Goal: Communication & Community: Answer question/provide support

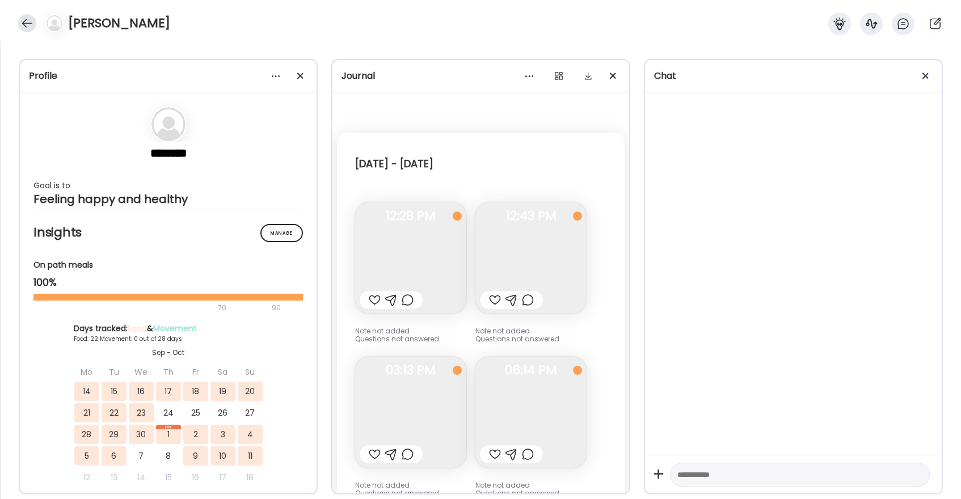
scroll to position [16401, 0]
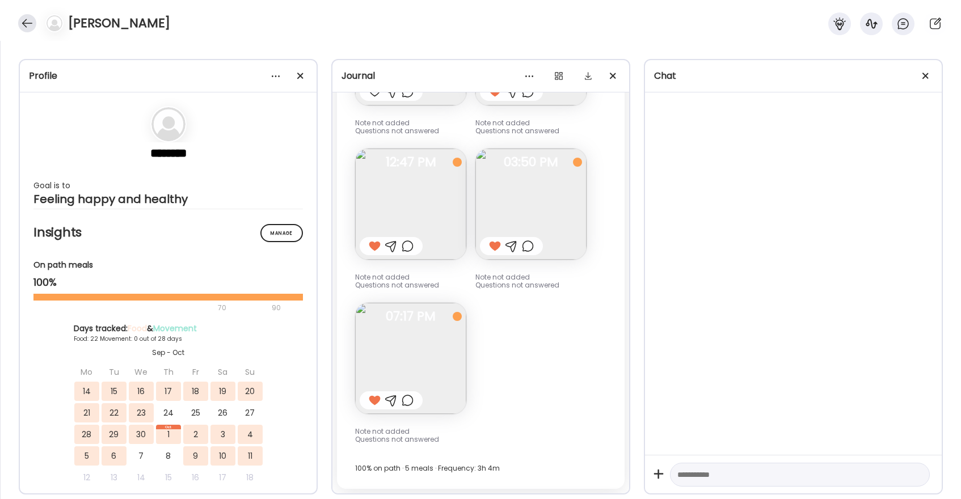
click at [24, 26] on div at bounding box center [27, 23] width 18 height 18
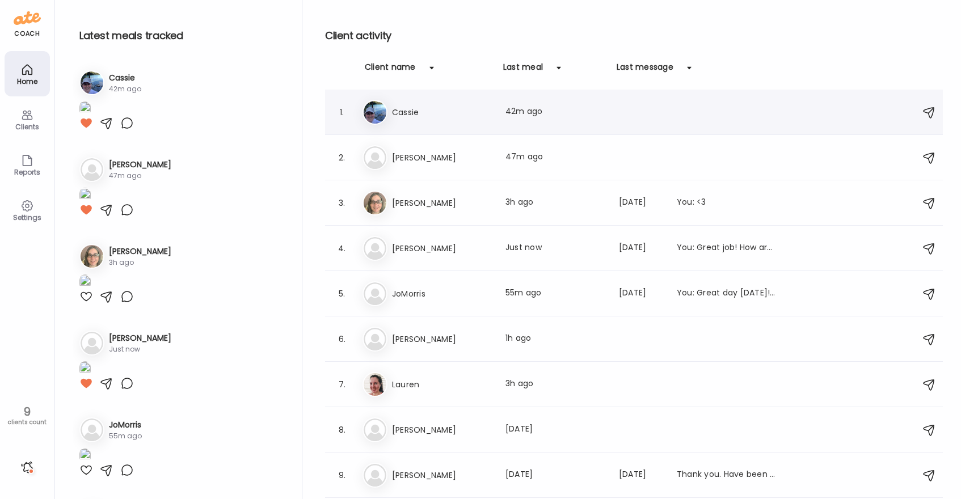
click at [427, 116] on h3 "Cassie" at bounding box center [442, 113] width 100 height 14
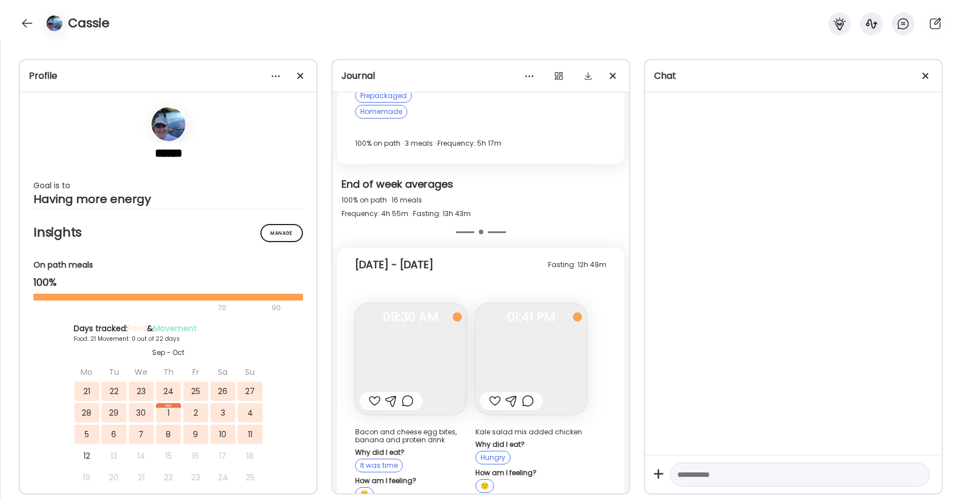
scroll to position [18516, 0]
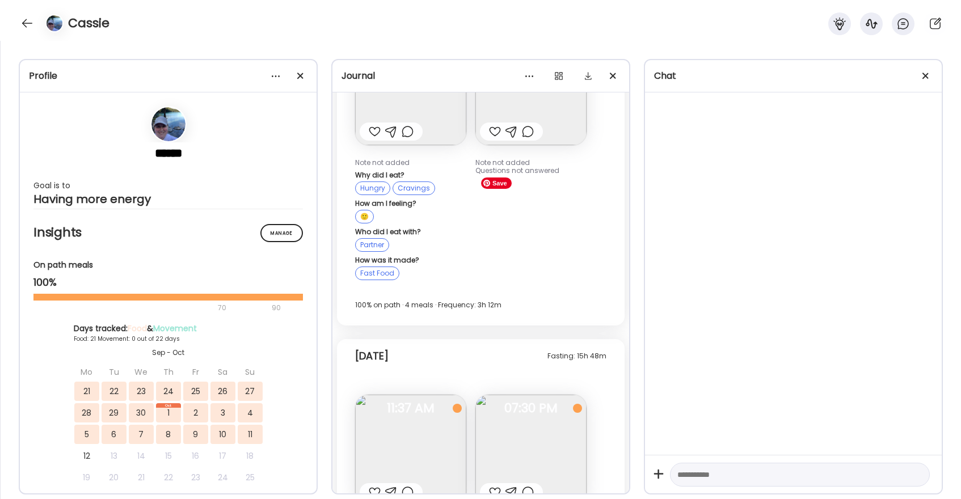
click at [545, 395] on img at bounding box center [530, 450] width 111 height 111
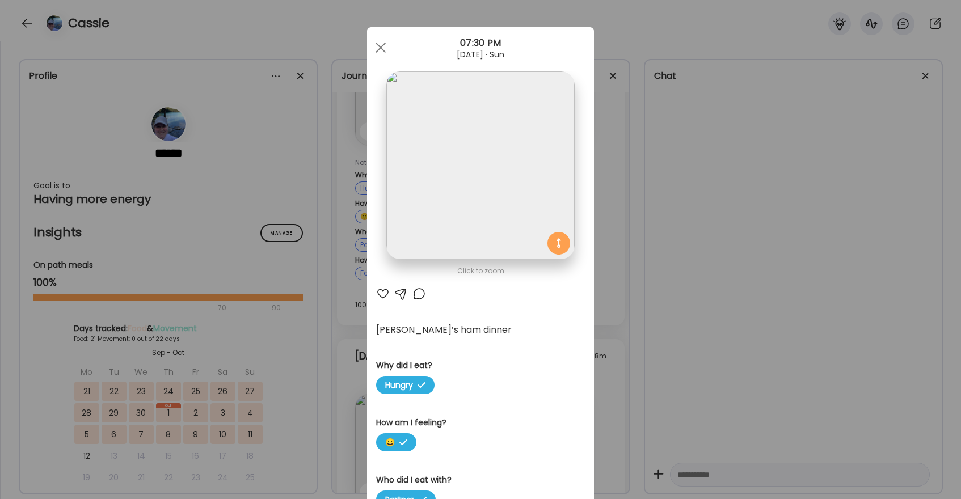
click at [385, 292] on div at bounding box center [383, 294] width 14 height 14
click at [381, 49] on span at bounding box center [381, 48] width 10 height 10
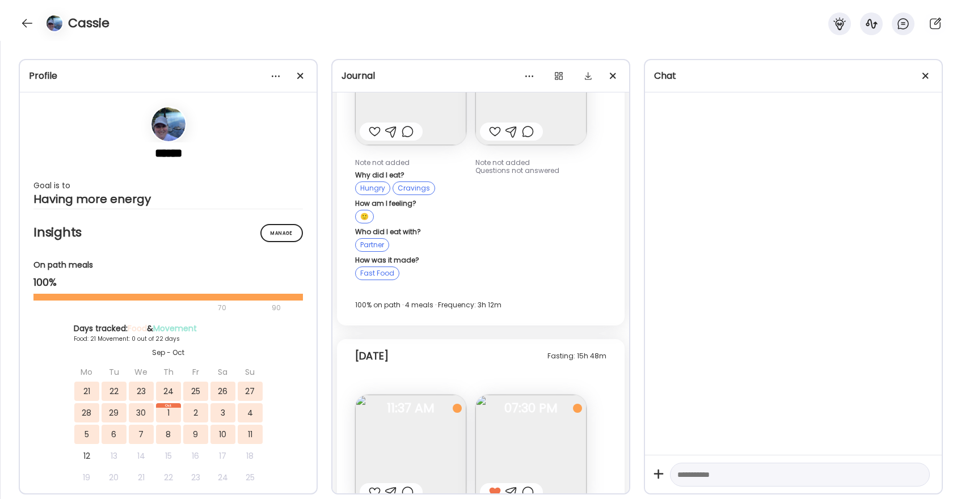
click at [374, 486] on div at bounding box center [375, 493] width 12 height 14
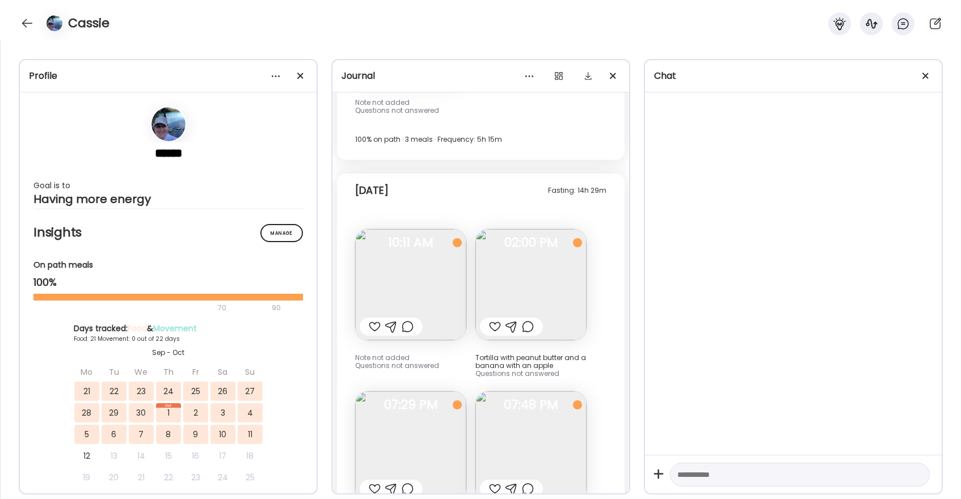
scroll to position [18160, 0]
click at [495, 481] on div at bounding box center [495, 488] width 12 height 14
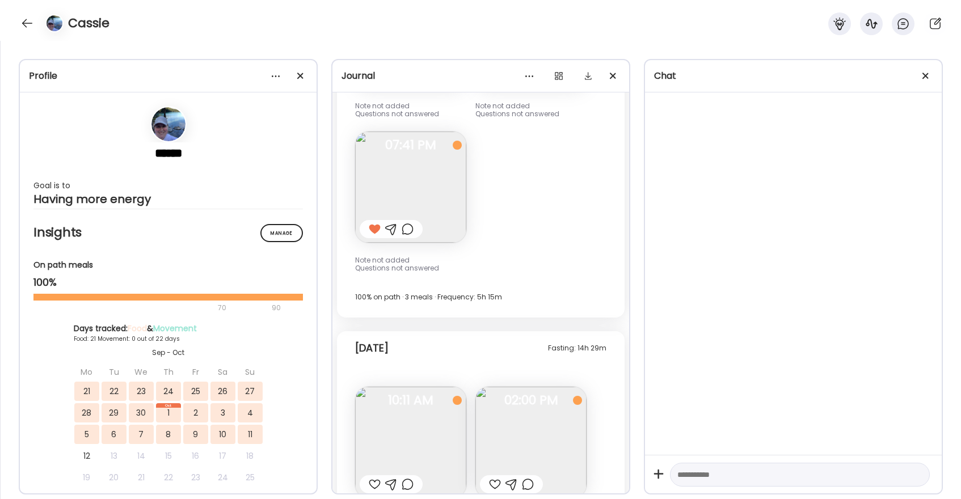
scroll to position [18003, 0]
click at [22, 26] on div at bounding box center [27, 23] width 18 height 18
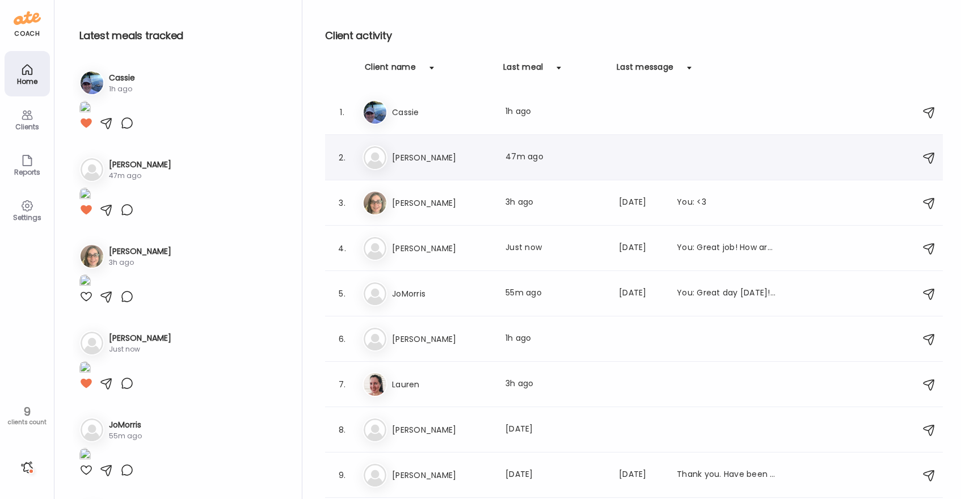
click at [426, 159] on h3 "[PERSON_NAME]" at bounding box center [442, 158] width 100 height 14
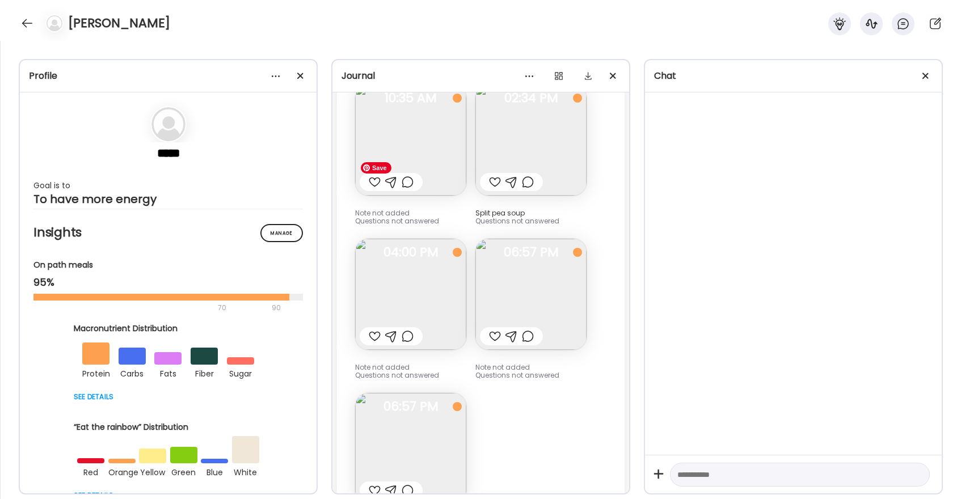
scroll to position [19247, 0]
click at [376, 487] on div at bounding box center [375, 494] width 12 height 14
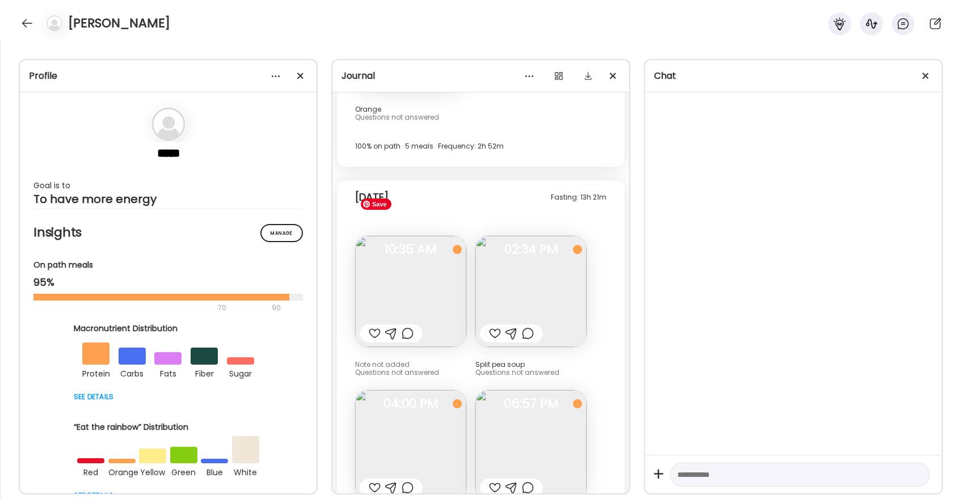
scroll to position [19098, 0]
click at [495, 328] on div at bounding box center [495, 335] width 12 height 14
click at [23, 24] on div at bounding box center [27, 23] width 18 height 18
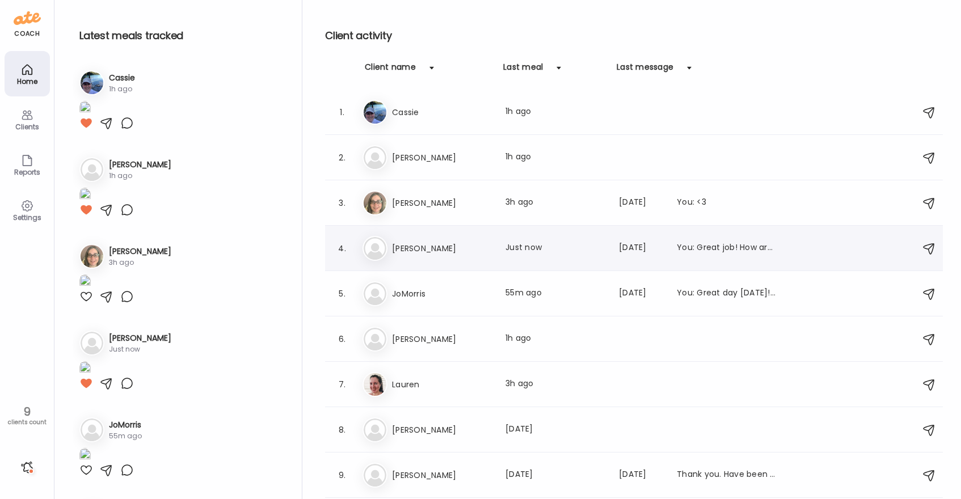
click at [460, 251] on h3 "[PERSON_NAME]" at bounding box center [442, 249] width 100 height 14
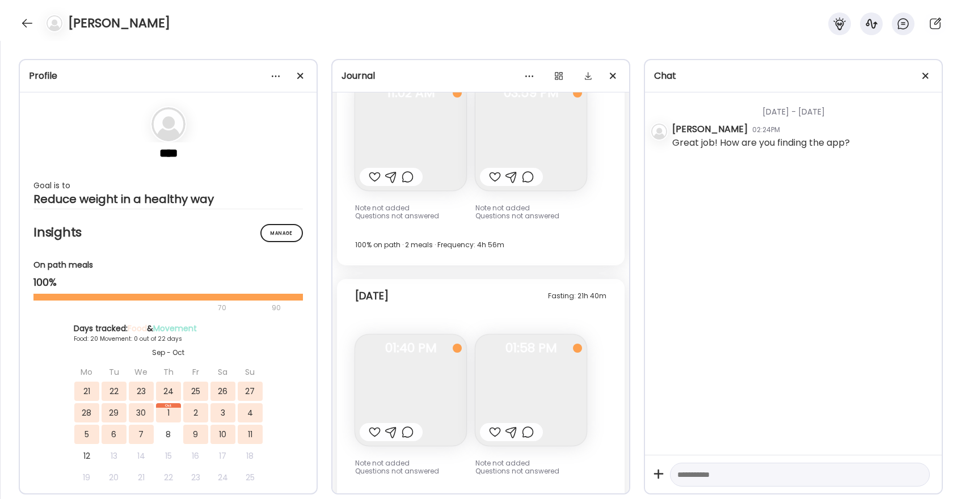
scroll to position [13673, 0]
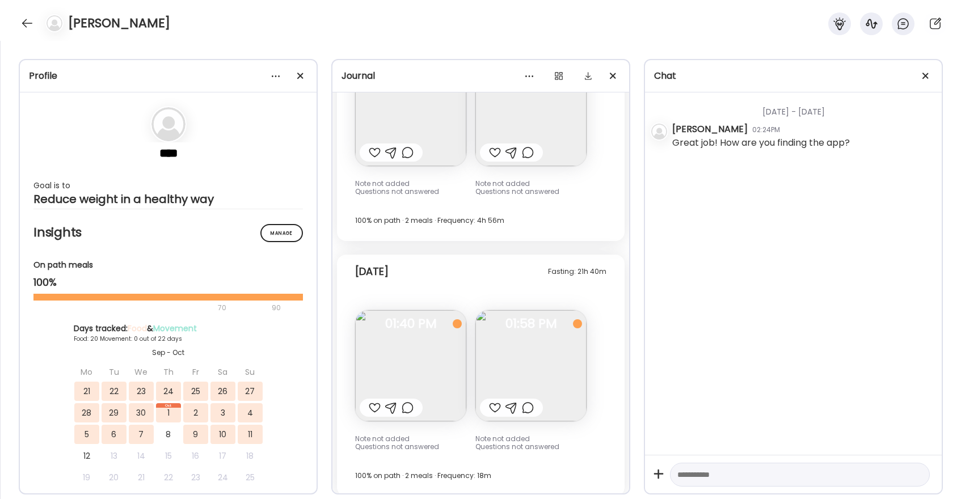
click at [372, 401] on div at bounding box center [375, 408] width 12 height 14
click at [418, 348] on img at bounding box center [410, 365] width 111 height 111
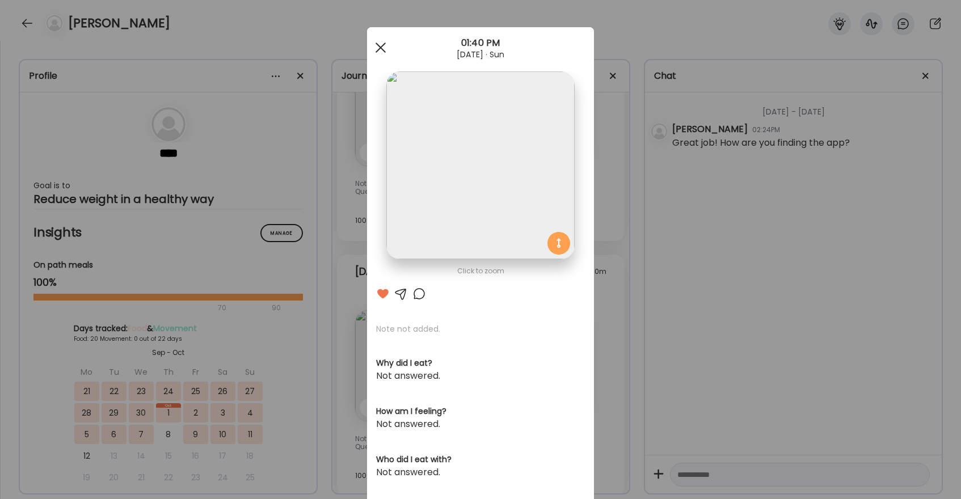
click at [382, 48] on span at bounding box center [381, 48] width 10 height 10
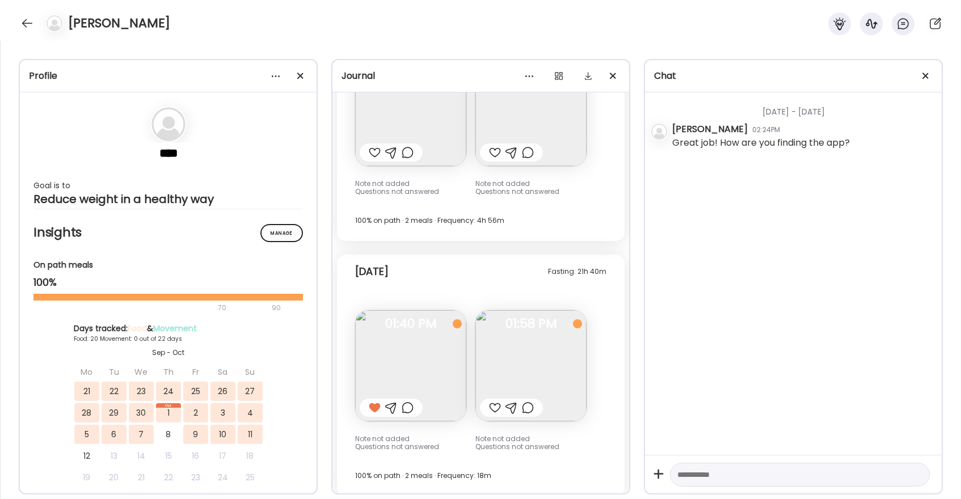
click at [495, 401] on div at bounding box center [495, 408] width 12 height 14
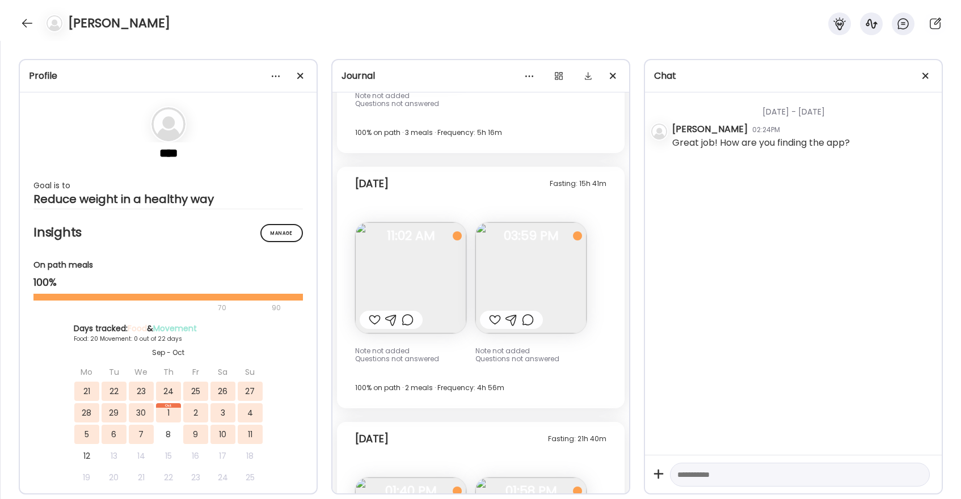
scroll to position [13500, 0]
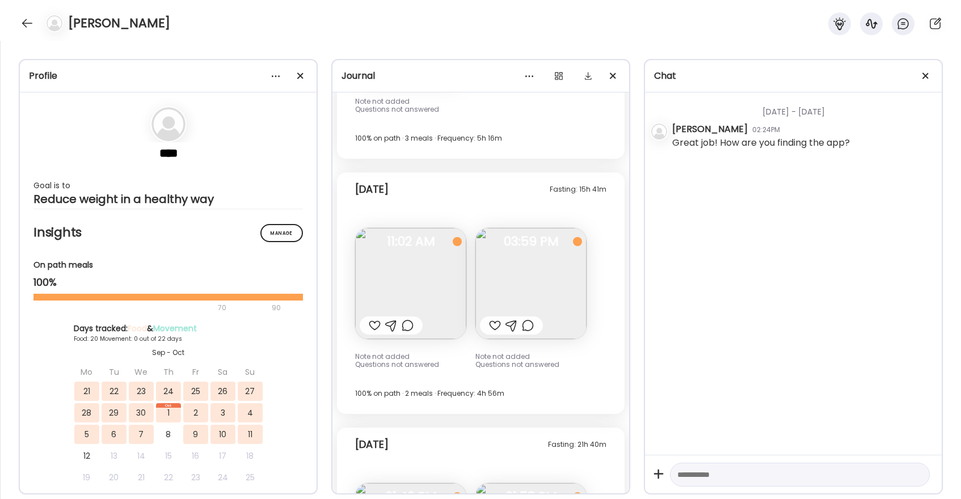
click at [490, 319] on div at bounding box center [495, 326] width 12 height 14
click at [375, 322] on div at bounding box center [375, 326] width 12 height 14
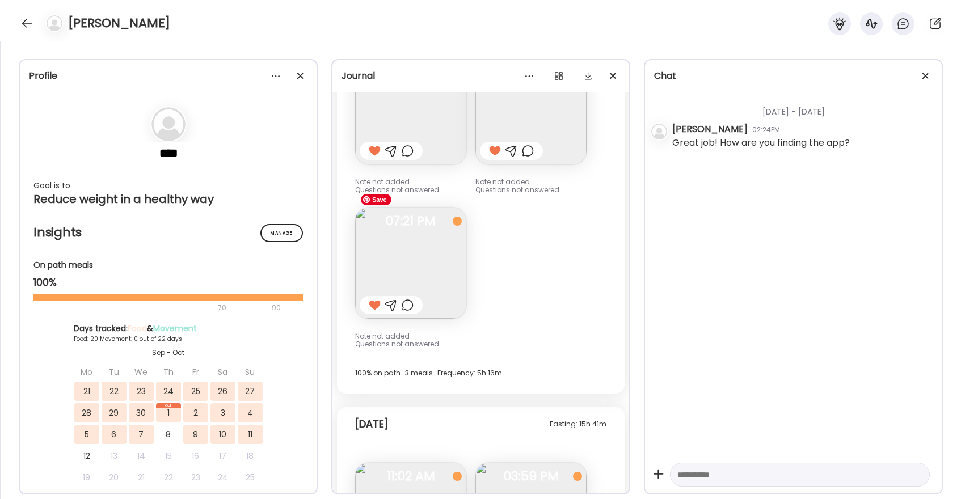
scroll to position [13261, 0]
click at [23, 24] on div at bounding box center [27, 23] width 18 height 18
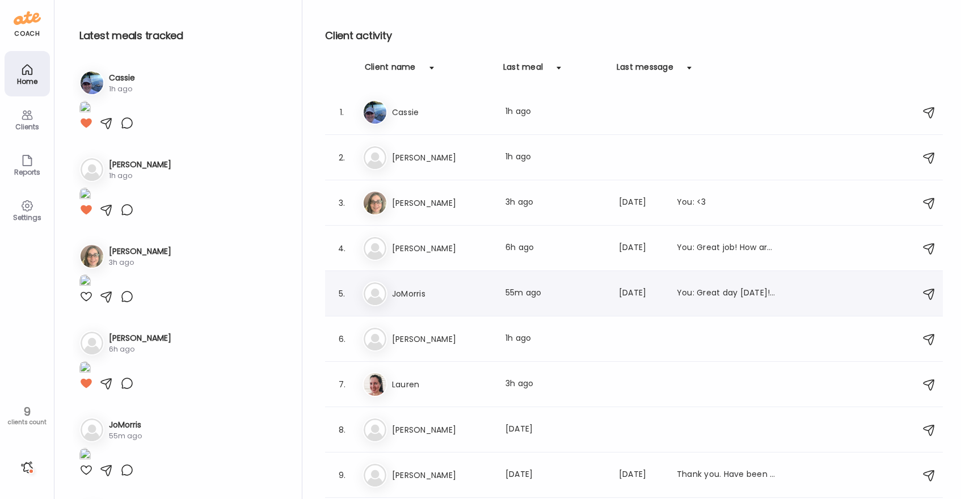
click at [423, 295] on h3 "JoMorris" at bounding box center [442, 294] width 100 height 14
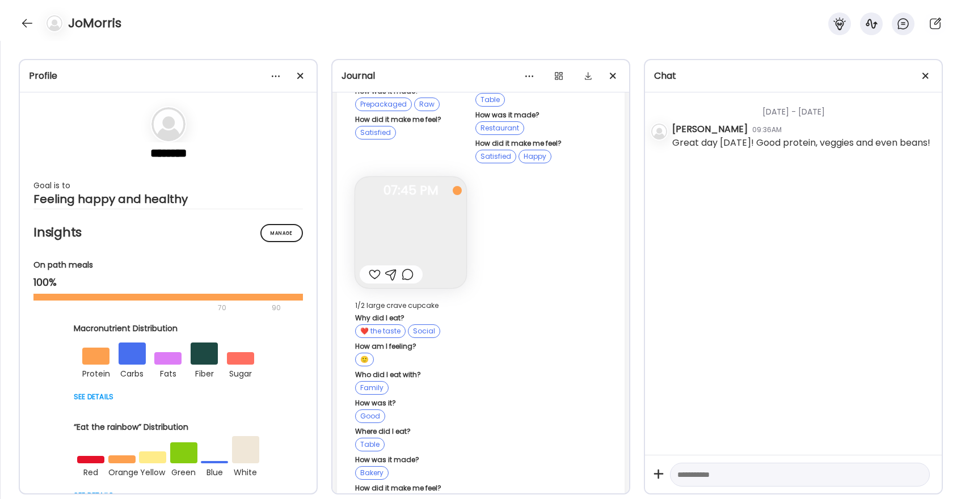
scroll to position [23449, 0]
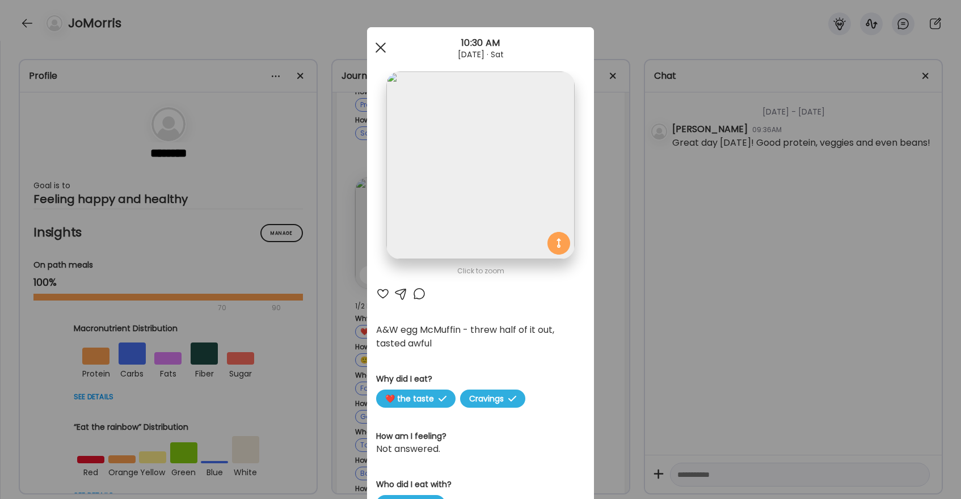
click at [382, 42] on div at bounding box center [380, 47] width 23 height 23
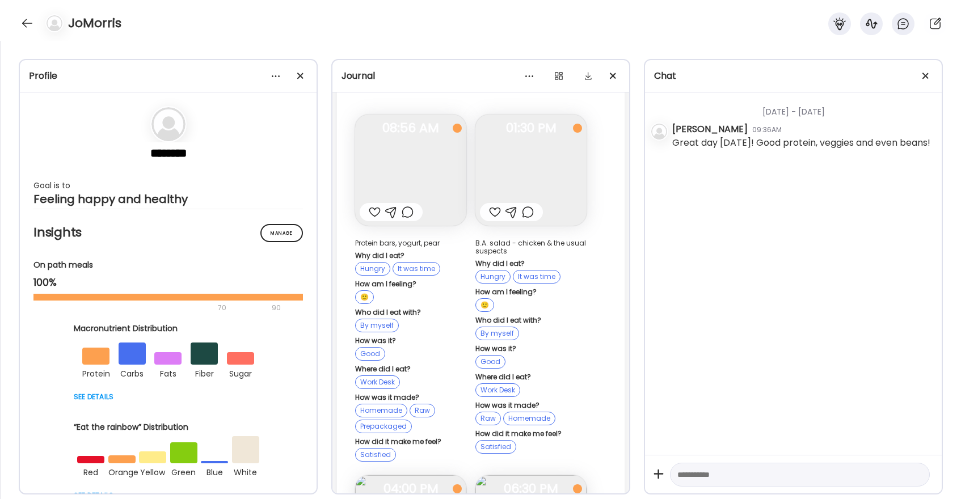
scroll to position [22766, 0]
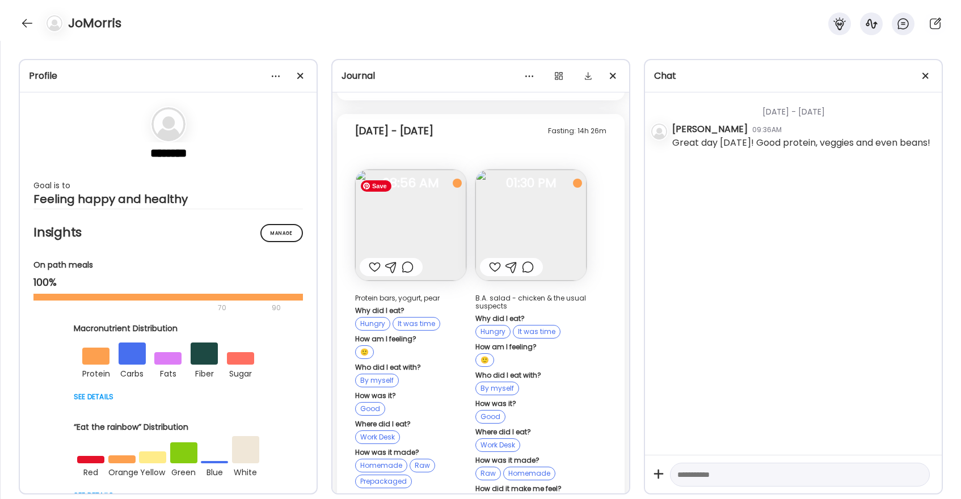
scroll to position [22725, 0]
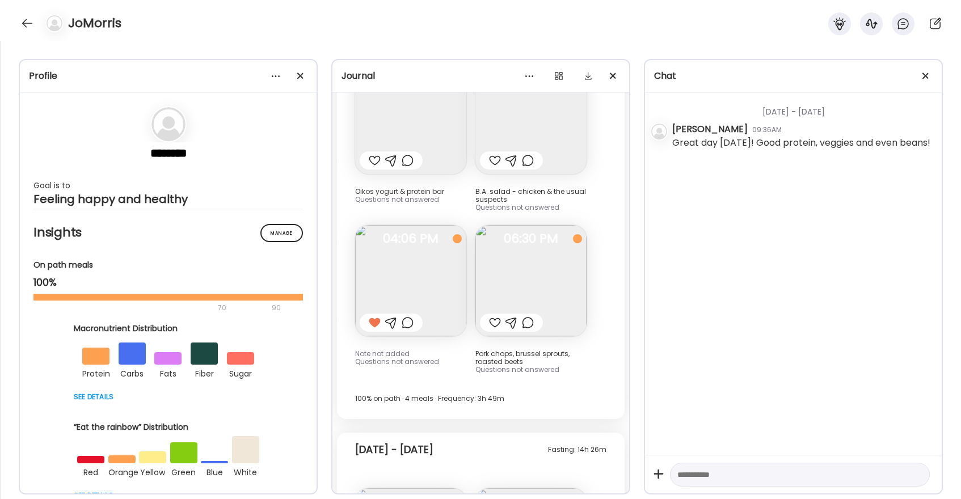
scroll to position [22407, 0]
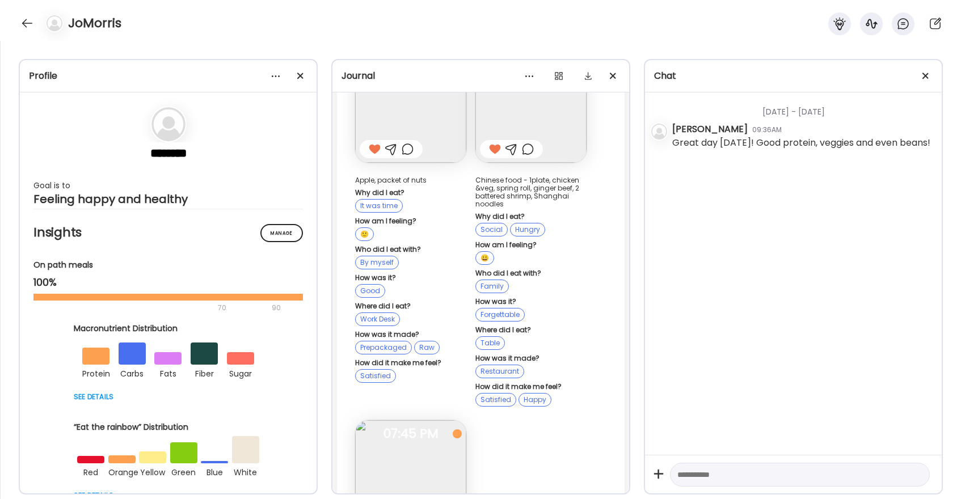
scroll to position [23209, 0]
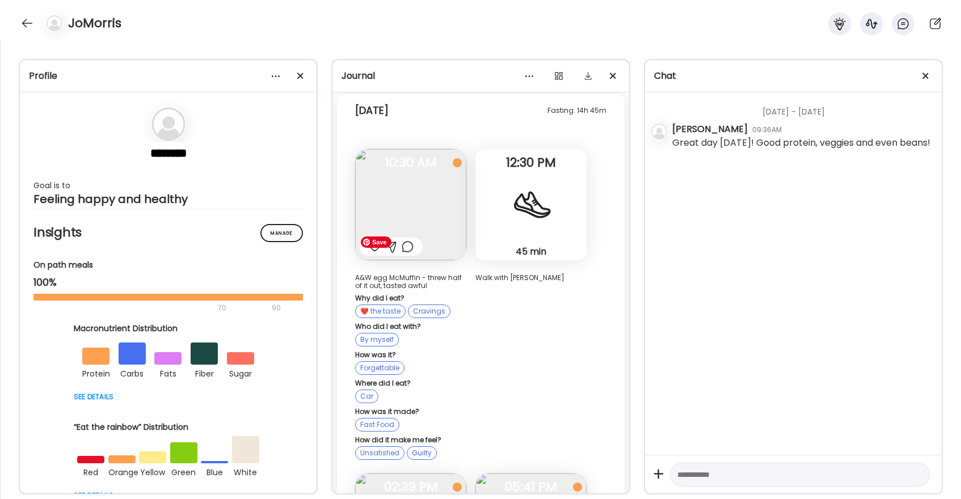
scroll to position [23932, 0]
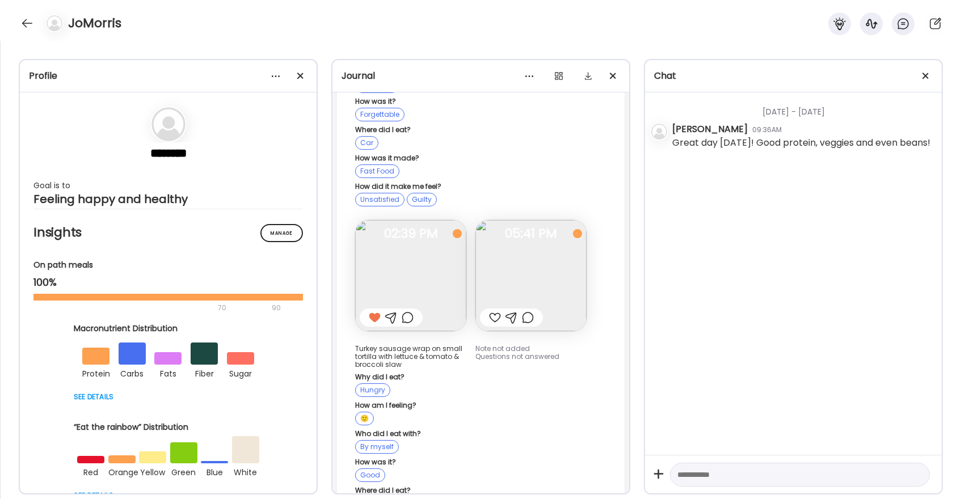
scroll to position [24214, 0]
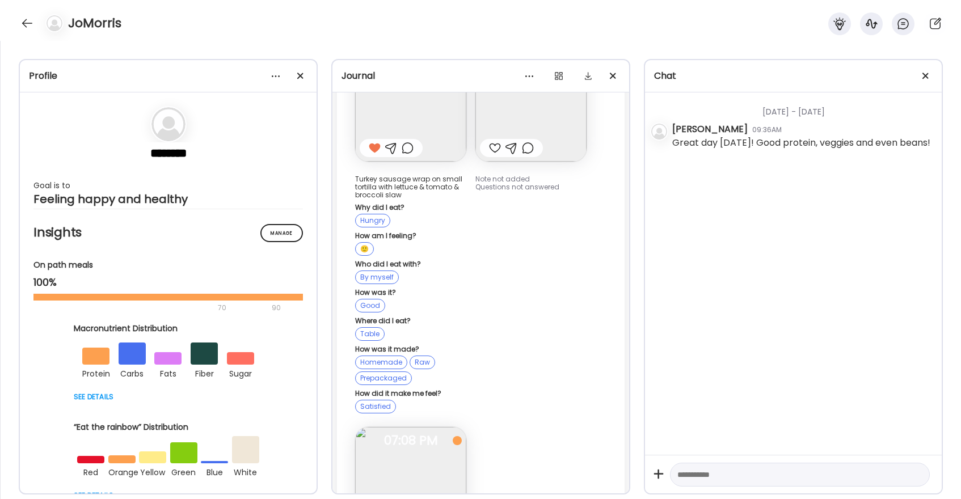
scroll to position [24407, 0]
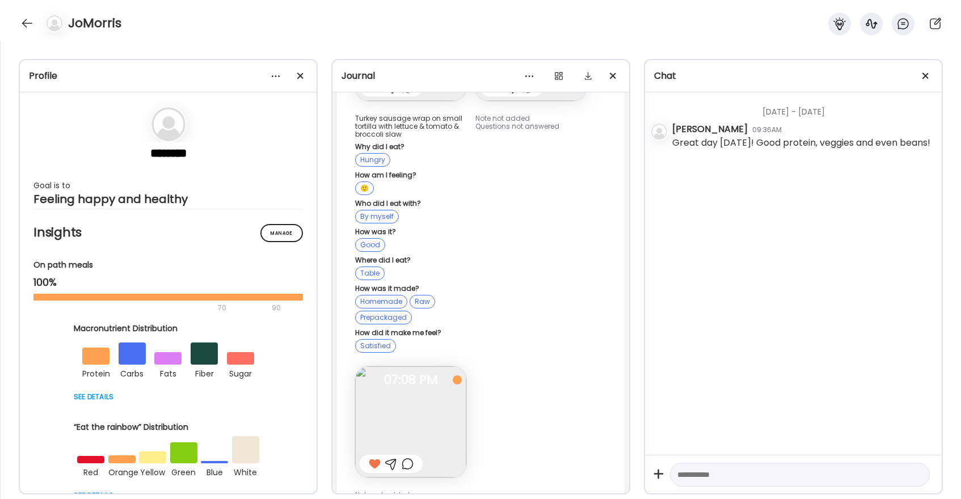
click at [36, 29] on div "JoMorris" at bounding box center [480, 20] width 961 height 41
click at [28, 22] on div at bounding box center [27, 23] width 18 height 18
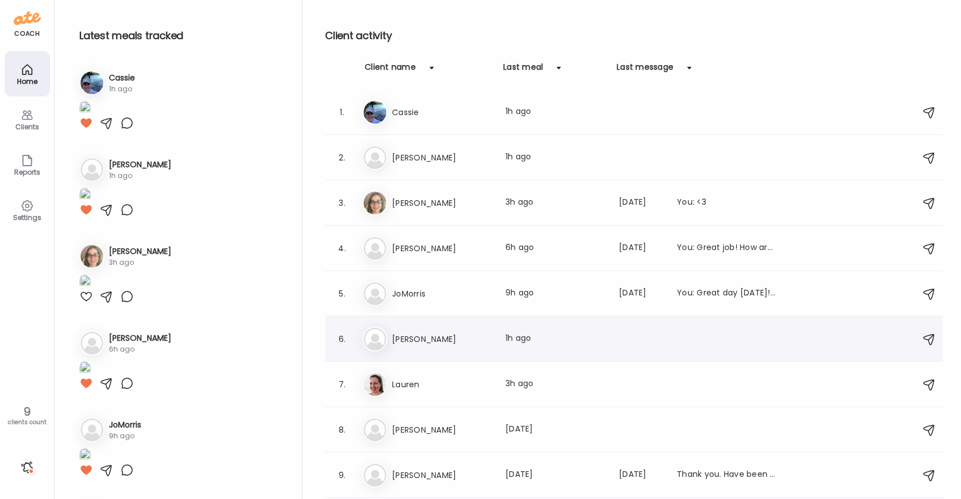
click at [430, 338] on h3 "[PERSON_NAME]" at bounding box center [442, 339] width 100 height 14
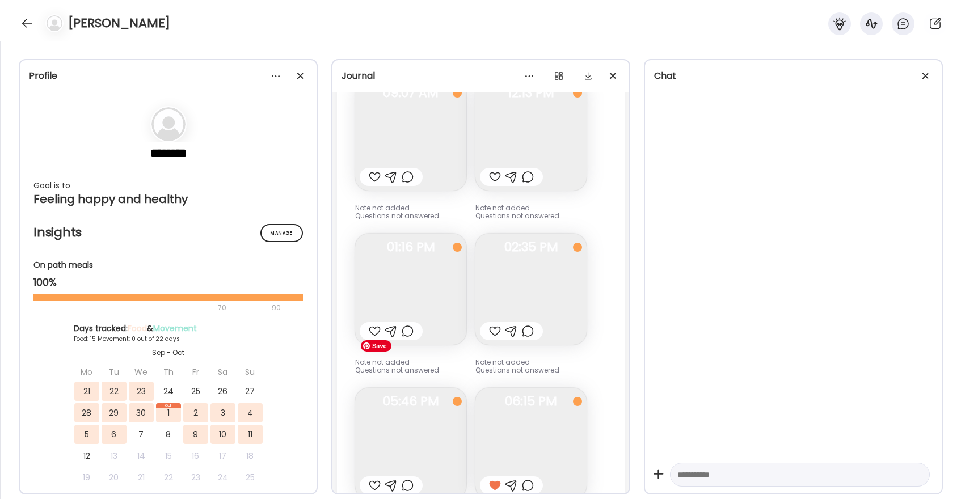
scroll to position [17220, 0]
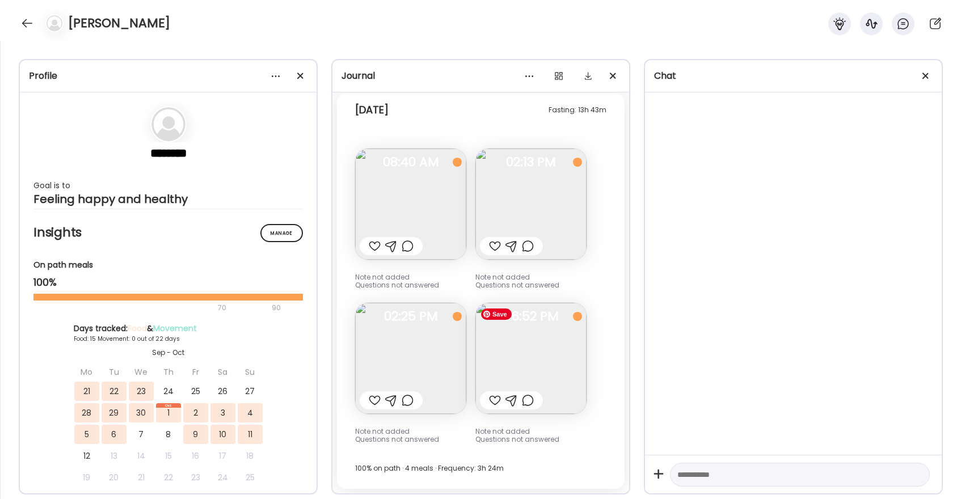
click at [542, 364] on img at bounding box center [530, 358] width 111 height 111
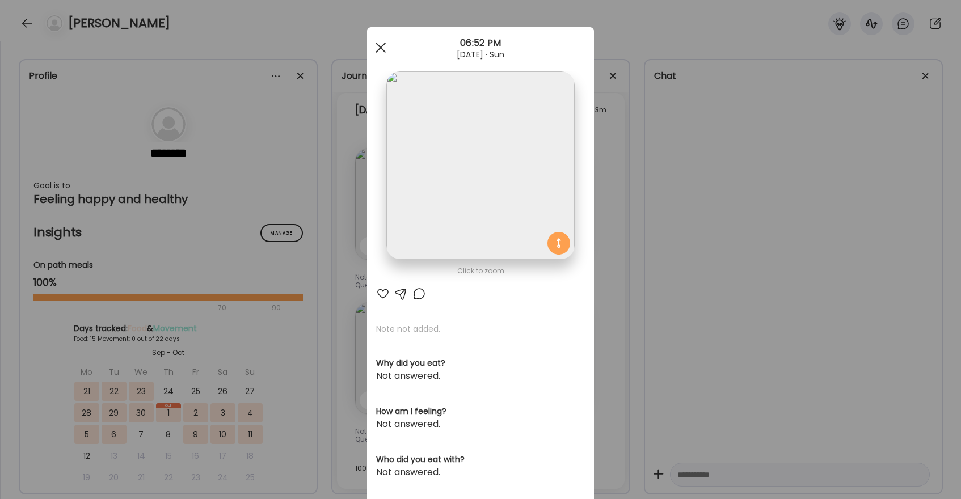
click at [380, 49] on div at bounding box center [380, 47] width 23 height 23
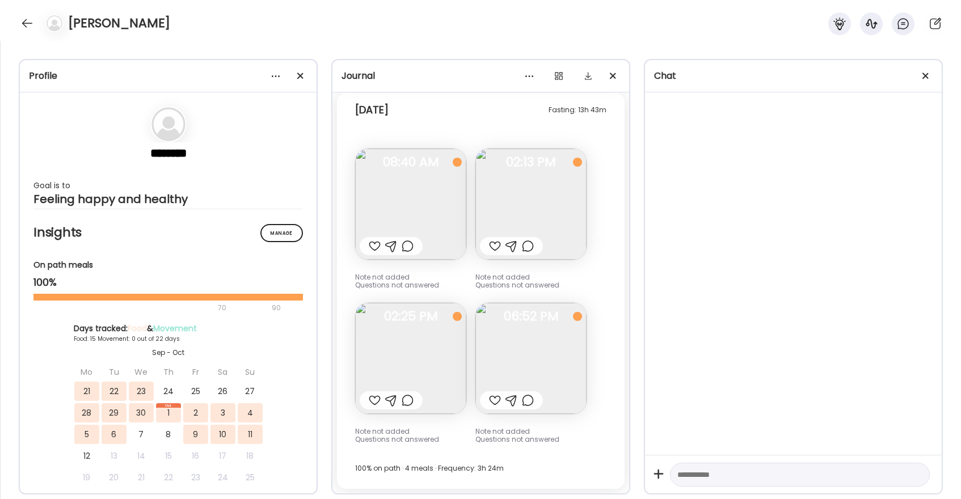
click at [495, 399] on div at bounding box center [495, 401] width 12 height 14
click at [529, 402] on div at bounding box center [528, 401] width 12 height 14
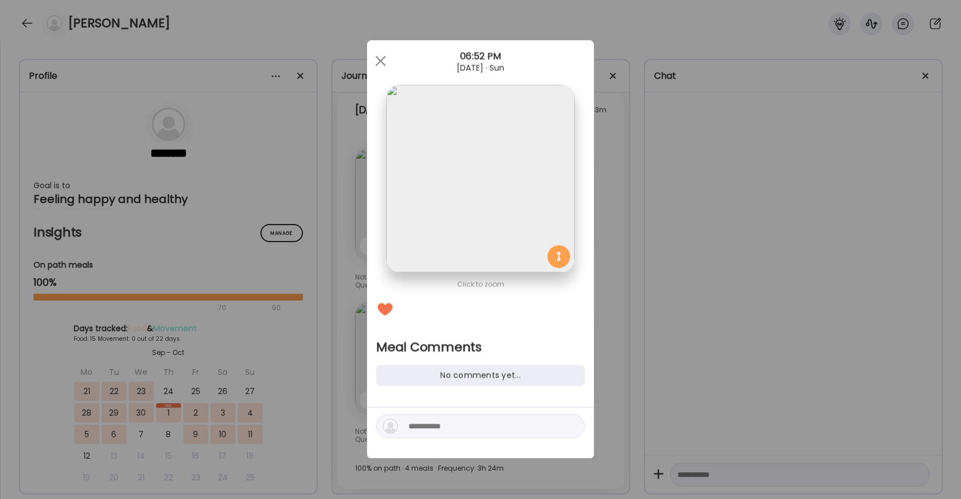
click at [472, 423] on textarea at bounding box center [484, 427] width 153 height 14
type textarea "**********"
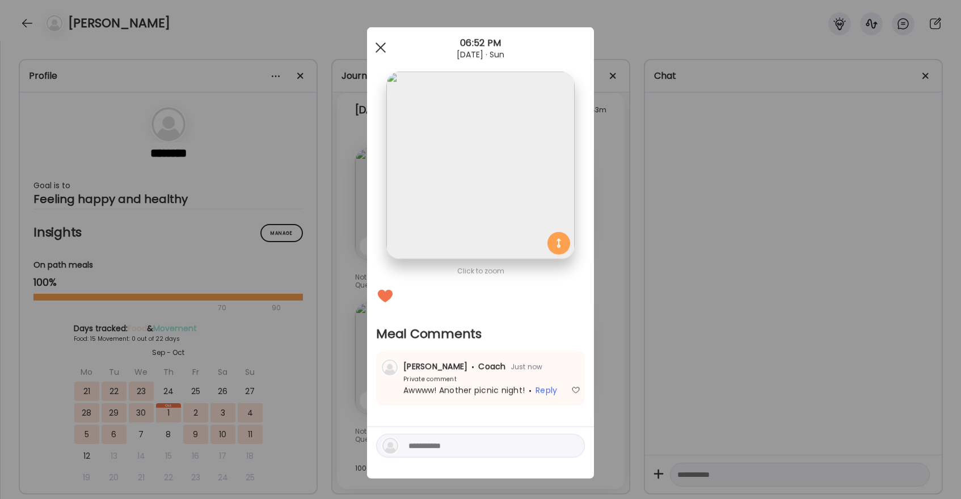
click at [382, 44] on div at bounding box center [380, 47] width 23 height 23
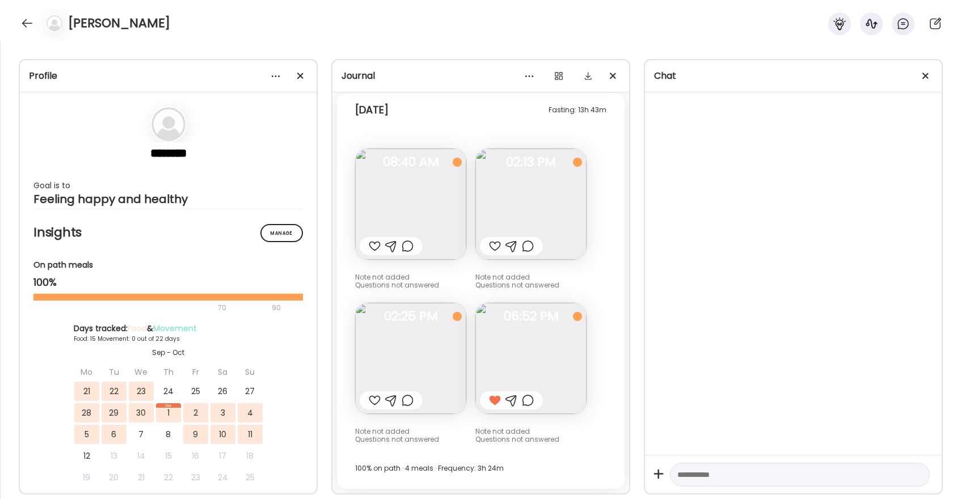
click at [370, 400] on div at bounding box center [375, 401] width 12 height 14
click at [371, 249] on div at bounding box center [375, 246] width 12 height 14
click at [496, 246] on div at bounding box center [495, 246] width 12 height 14
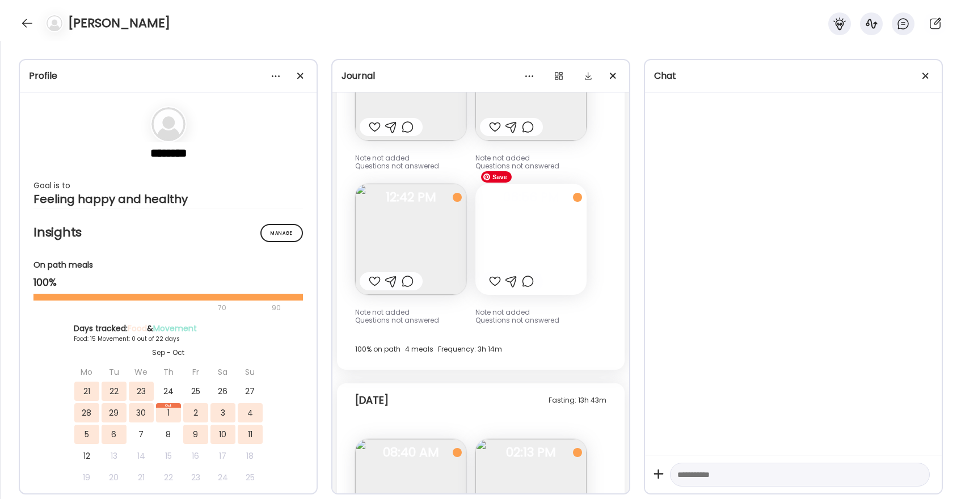
scroll to position [16886, 0]
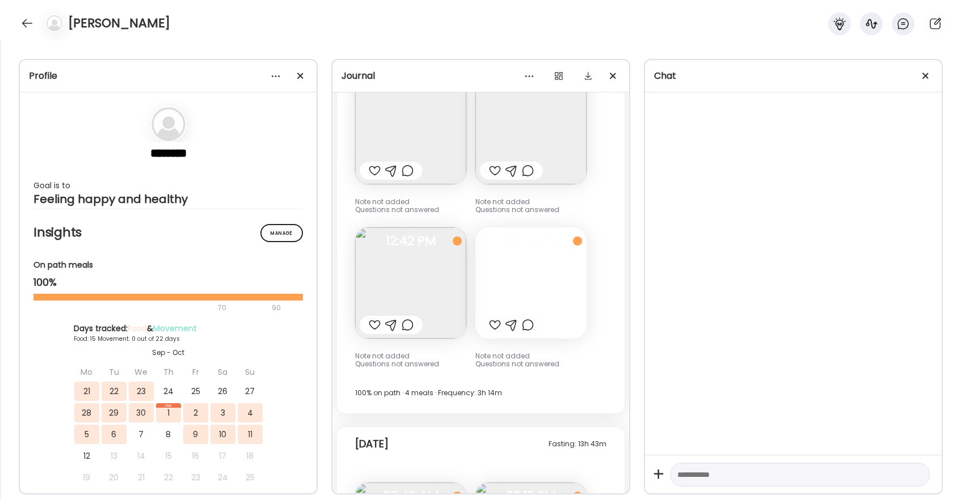
click at [378, 323] on div at bounding box center [375, 325] width 12 height 14
click at [525, 278] on div at bounding box center [530, 282] width 111 height 111
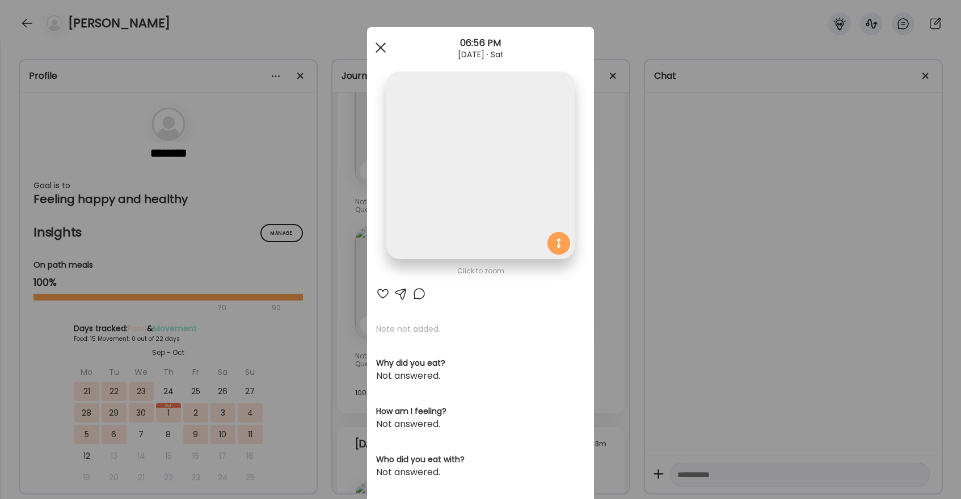
click at [380, 45] on div at bounding box center [380, 47] width 23 height 23
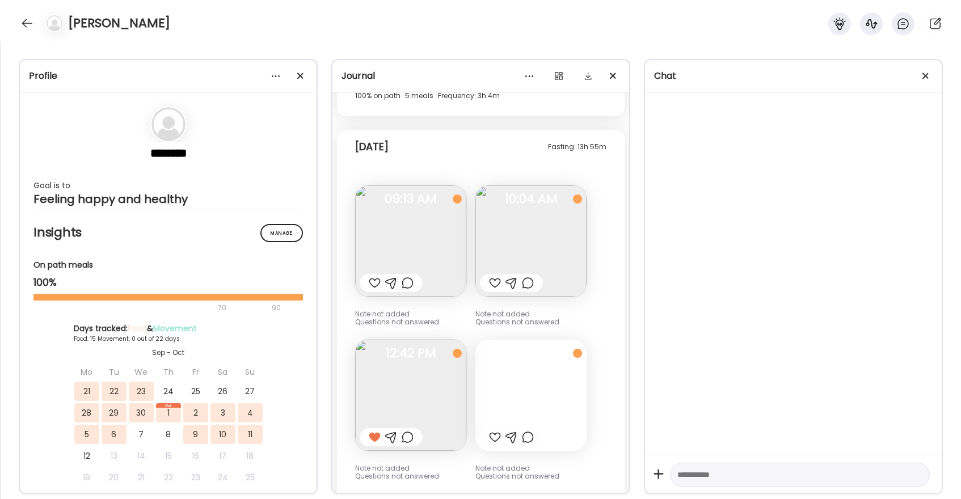
scroll to position [16769, 0]
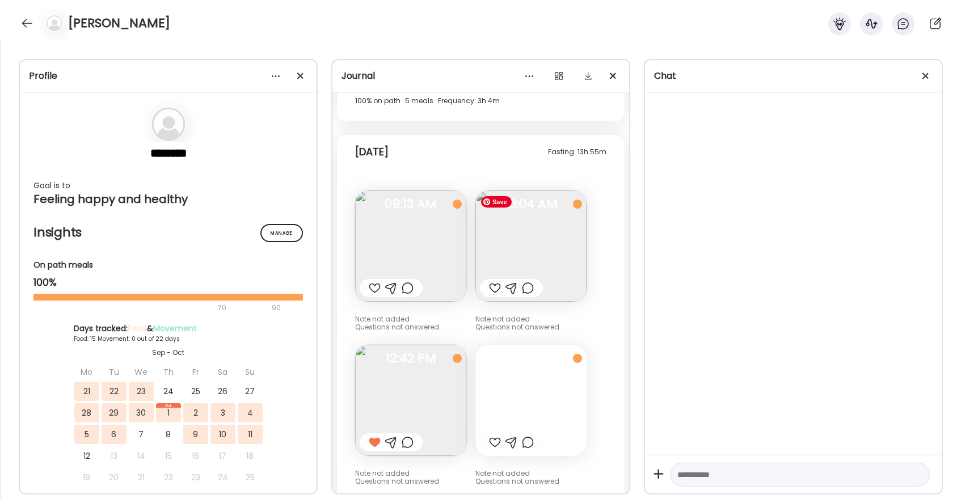
click at [537, 237] on img at bounding box center [530, 246] width 111 height 111
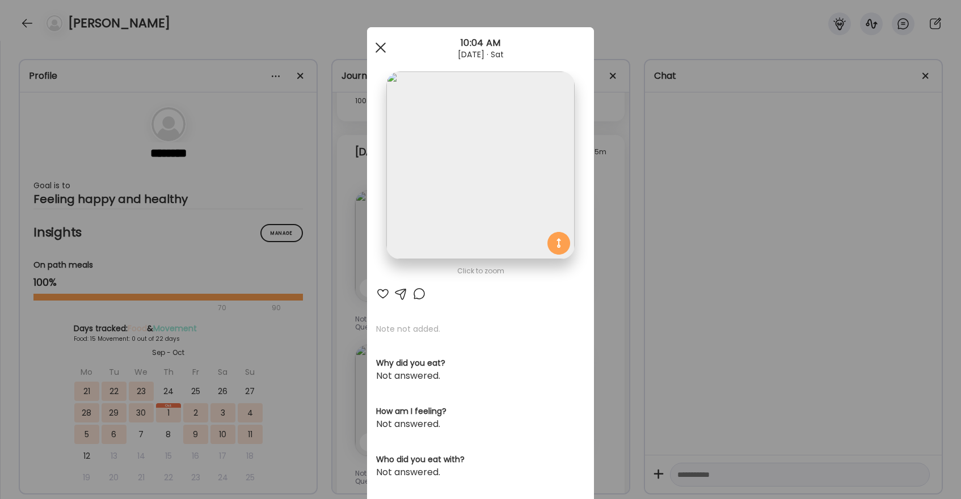
click at [379, 44] on div at bounding box center [380, 47] width 23 height 23
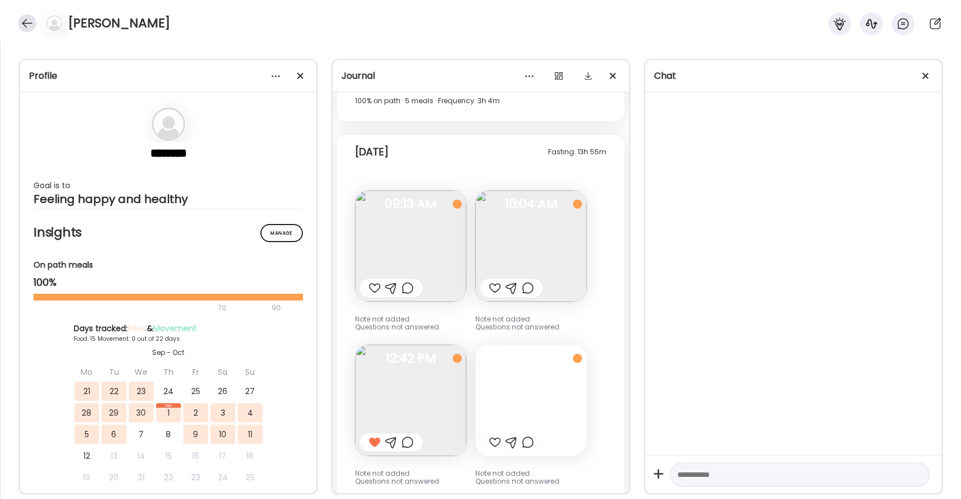
click at [23, 22] on div at bounding box center [27, 23] width 18 height 18
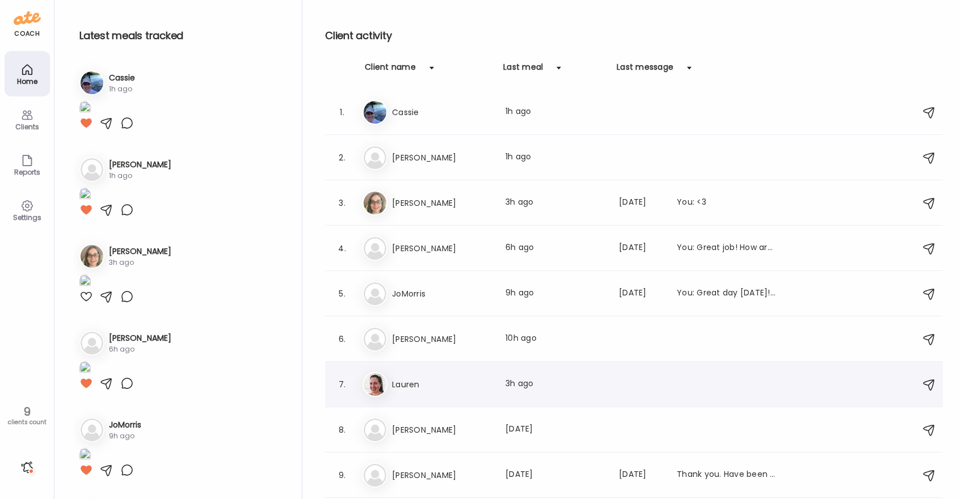
click at [500, 392] on div "La [PERSON_NAME] Last meal: 3h ago" at bounding box center [636, 384] width 546 height 25
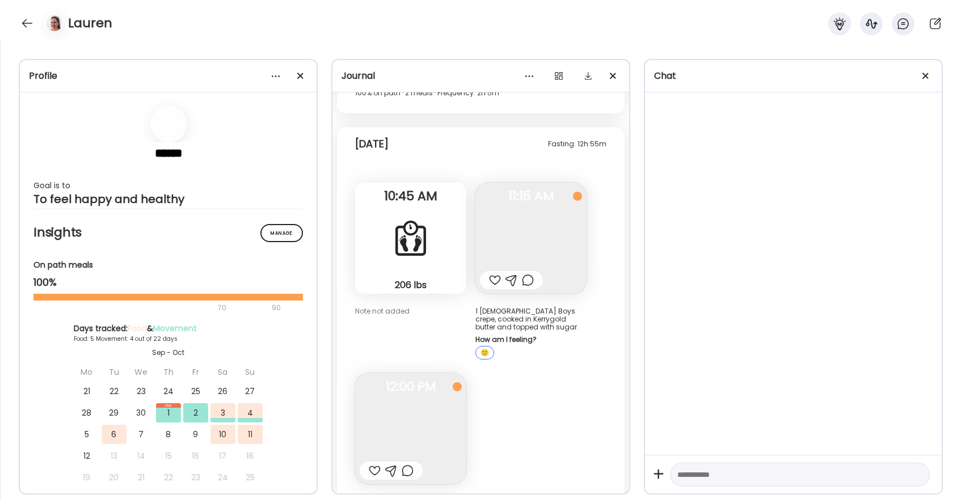
scroll to position [5335, 0]
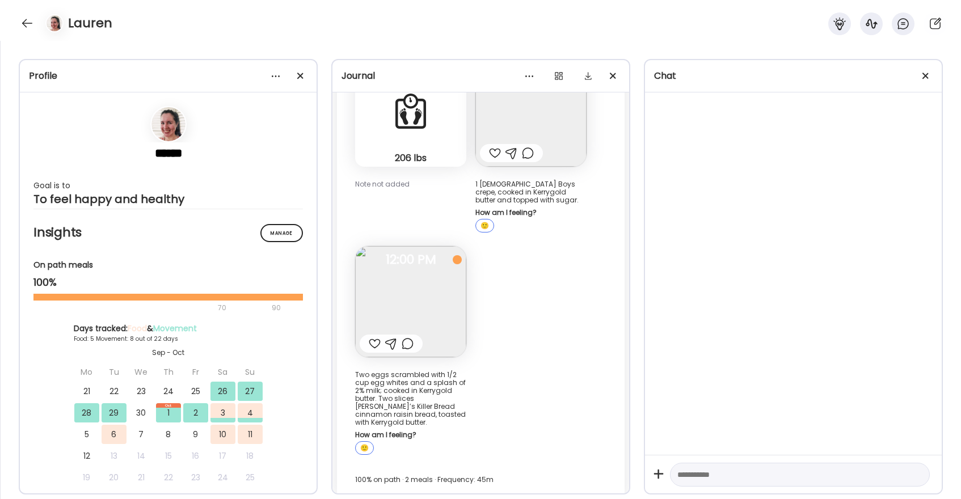
click at [374, 341] on div at bounding box center [375, 344] width 12 height 14
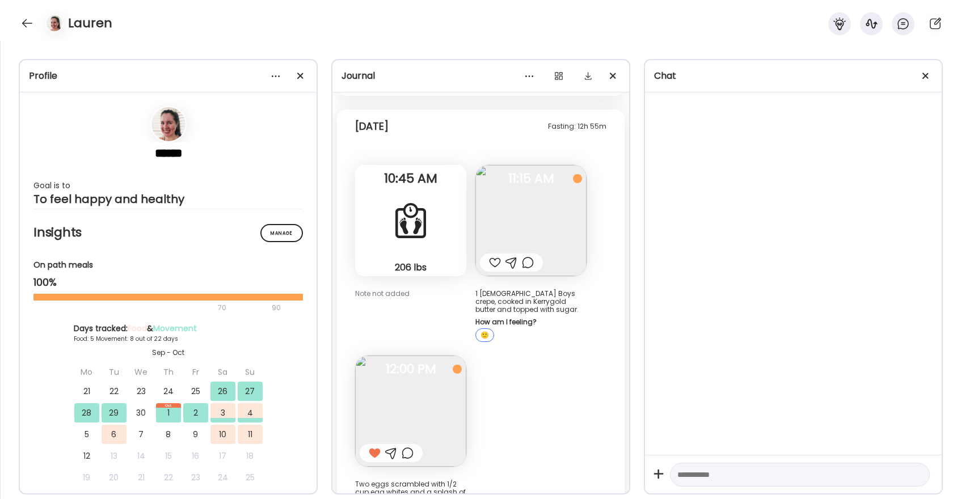
scroll to position [5214, 0]
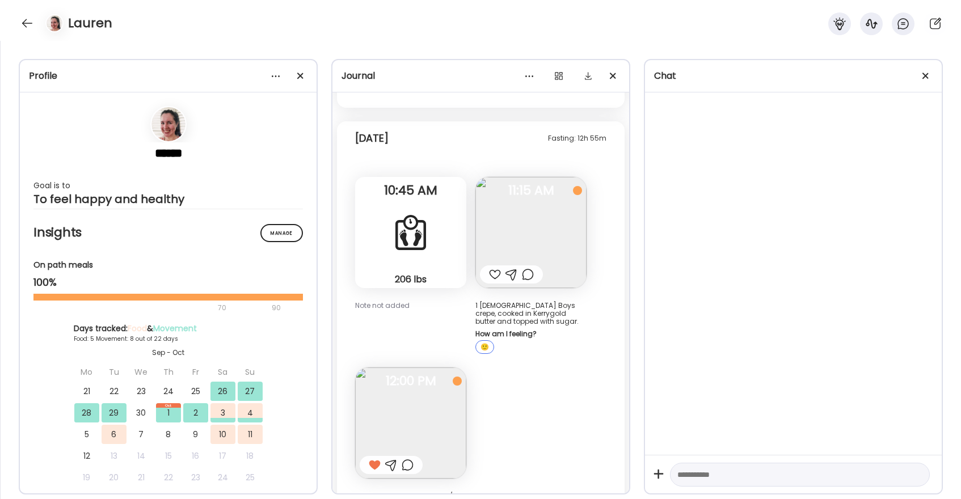
click at [493, 273] on div at bounding box center [495, 275] width 12 height 14
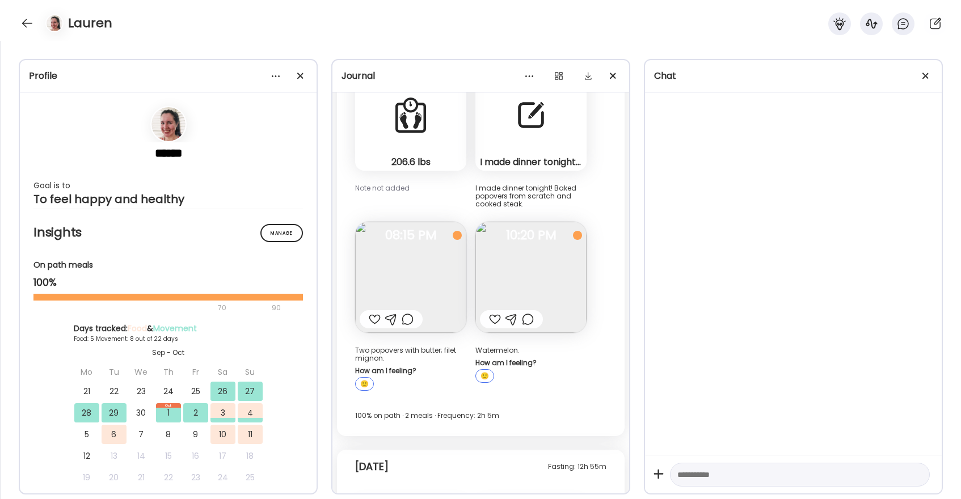
scroll to position [4883, 0]
click at [495, 321] on div at bounding box center [495, 322] width 12 height 14
click at [373, 322] on div at bounding box center [375, 322] width 12 height 14
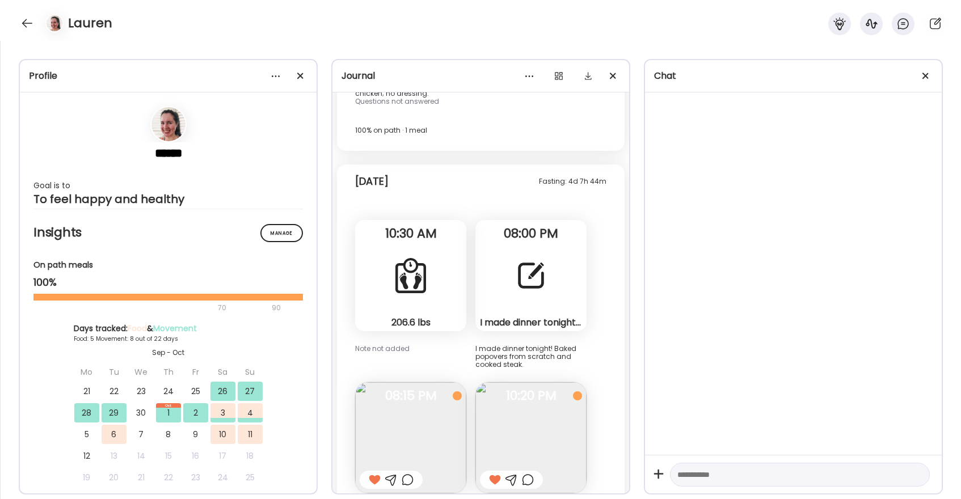
scroll to position [4726, 0]
click at [530, 272] on div at bounding box center [531, 274] width 41 height 41
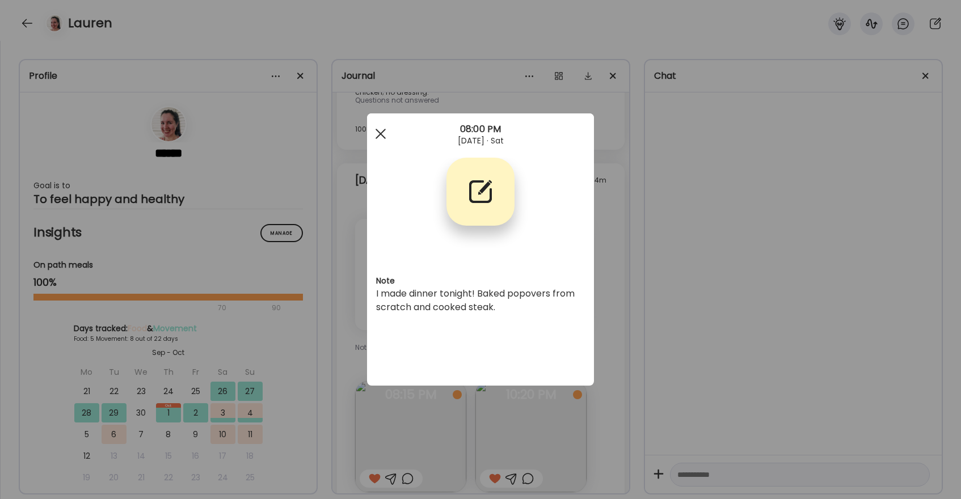
click at [383, 137] on span at bounding box center [381, 134] width 10 height 10
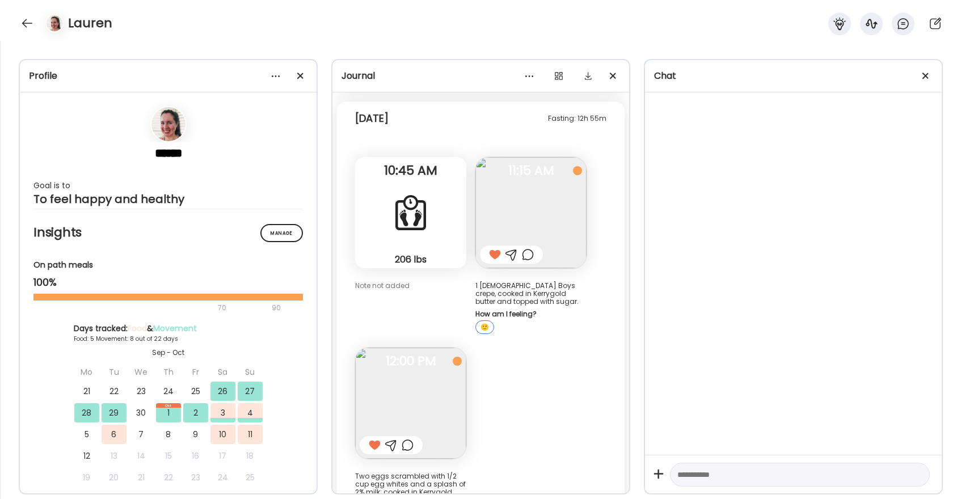
scroll to position [5335, 0]
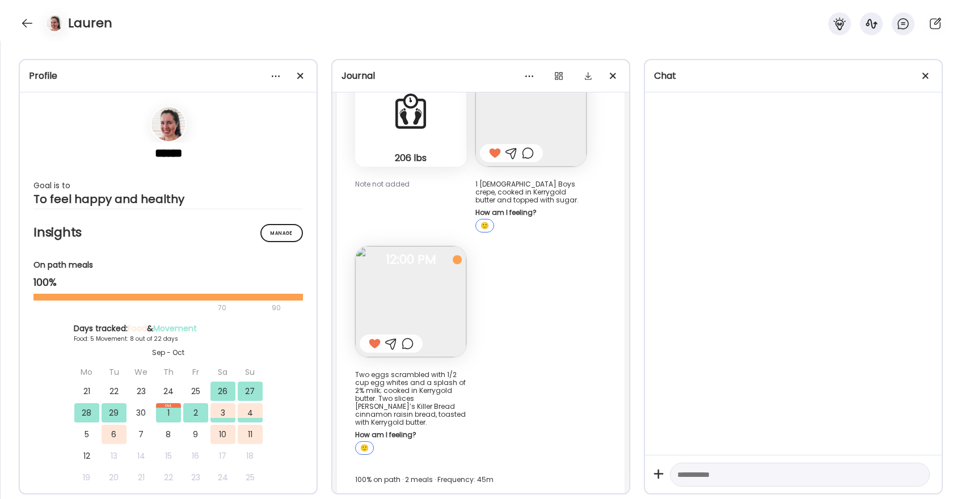
click at [714, 477] on textarea at bounding box center [789, 475] width 225 height 14
type textarea "**********"
